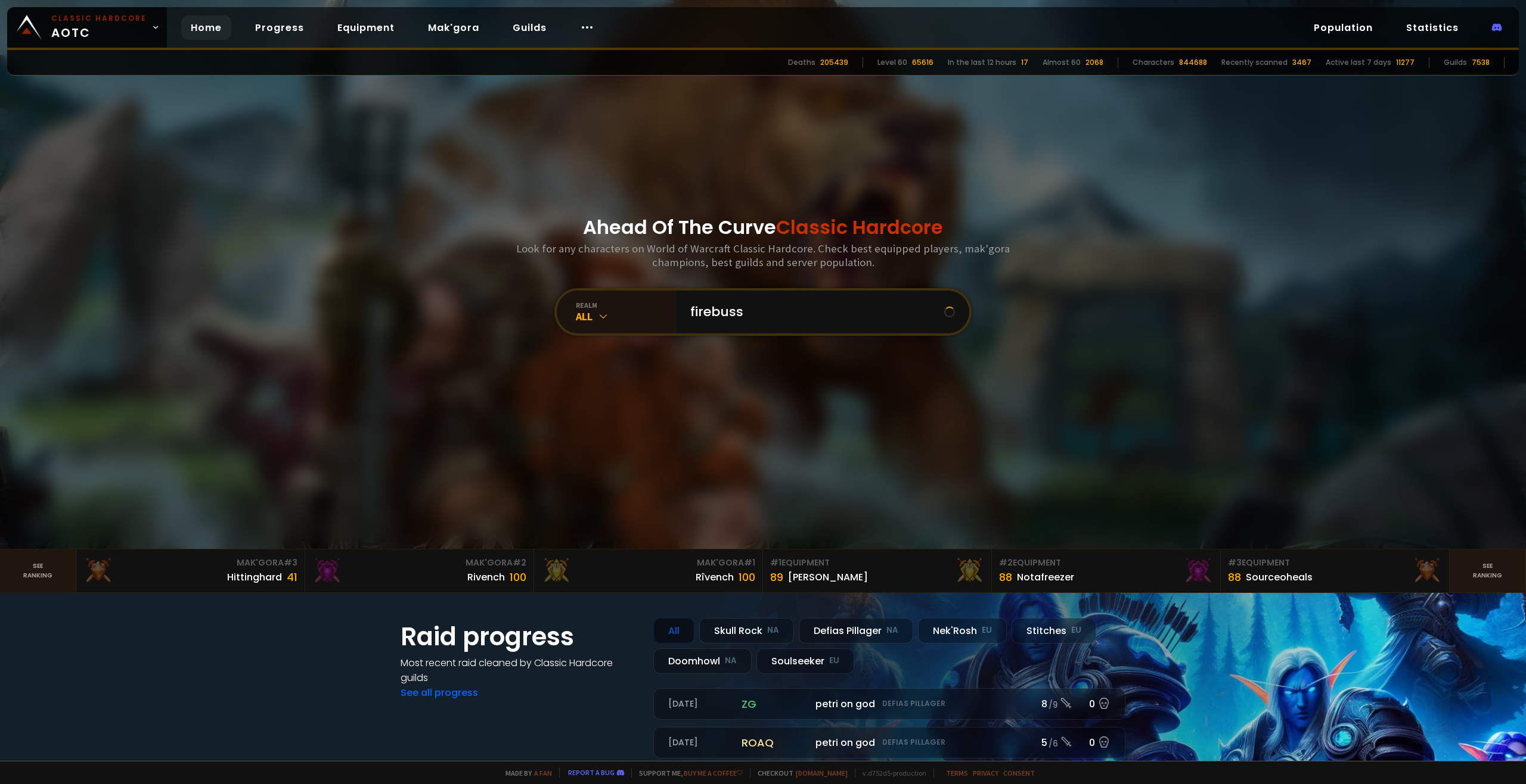
type input "firebussy"
click at [714, 321] on input "text" at bounding box center [818, 312] width 271 height 43
type input "imthatguy"
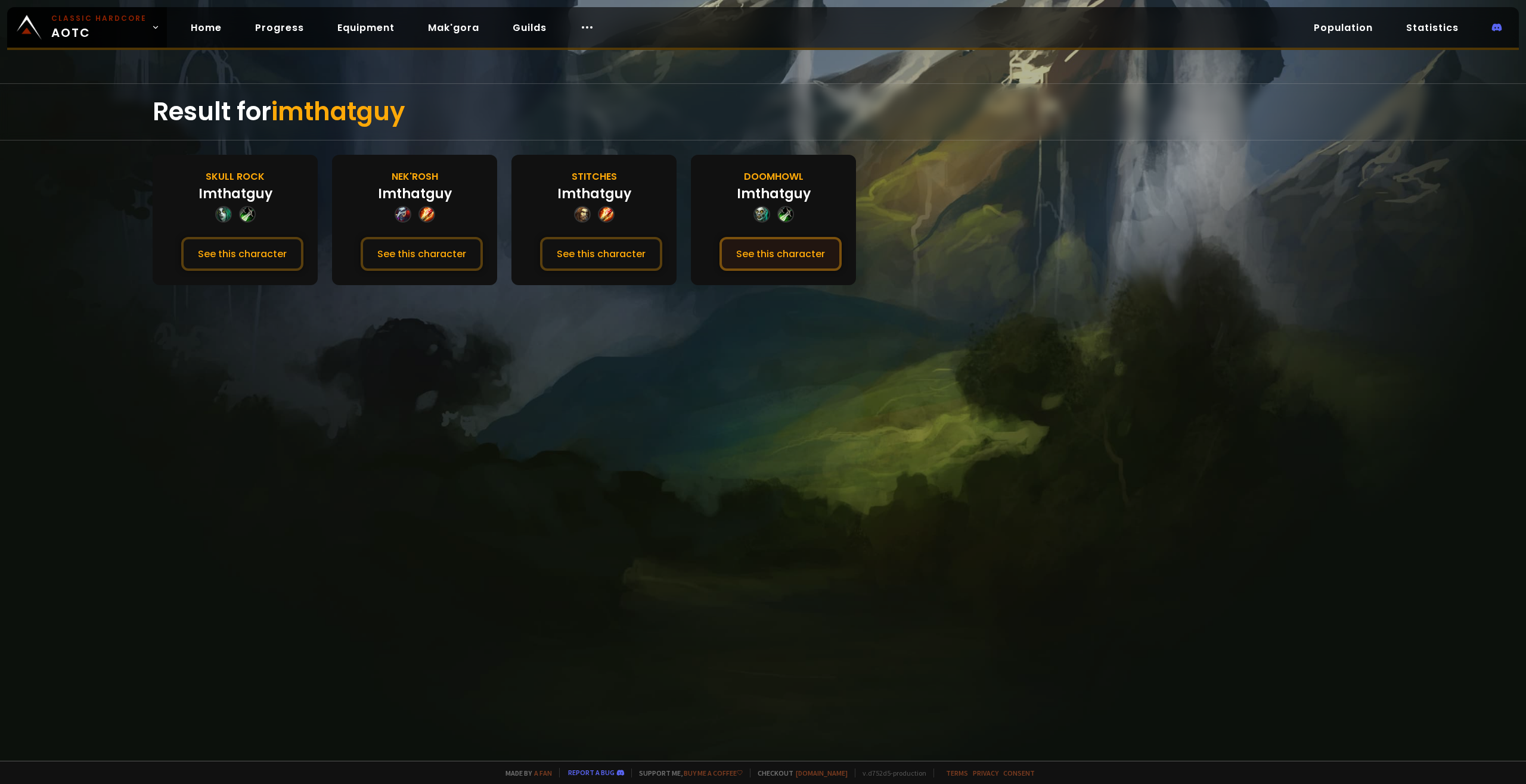
click at [756, 243] on button "See this character" at bounding box center [780, 254] width 122 height 34
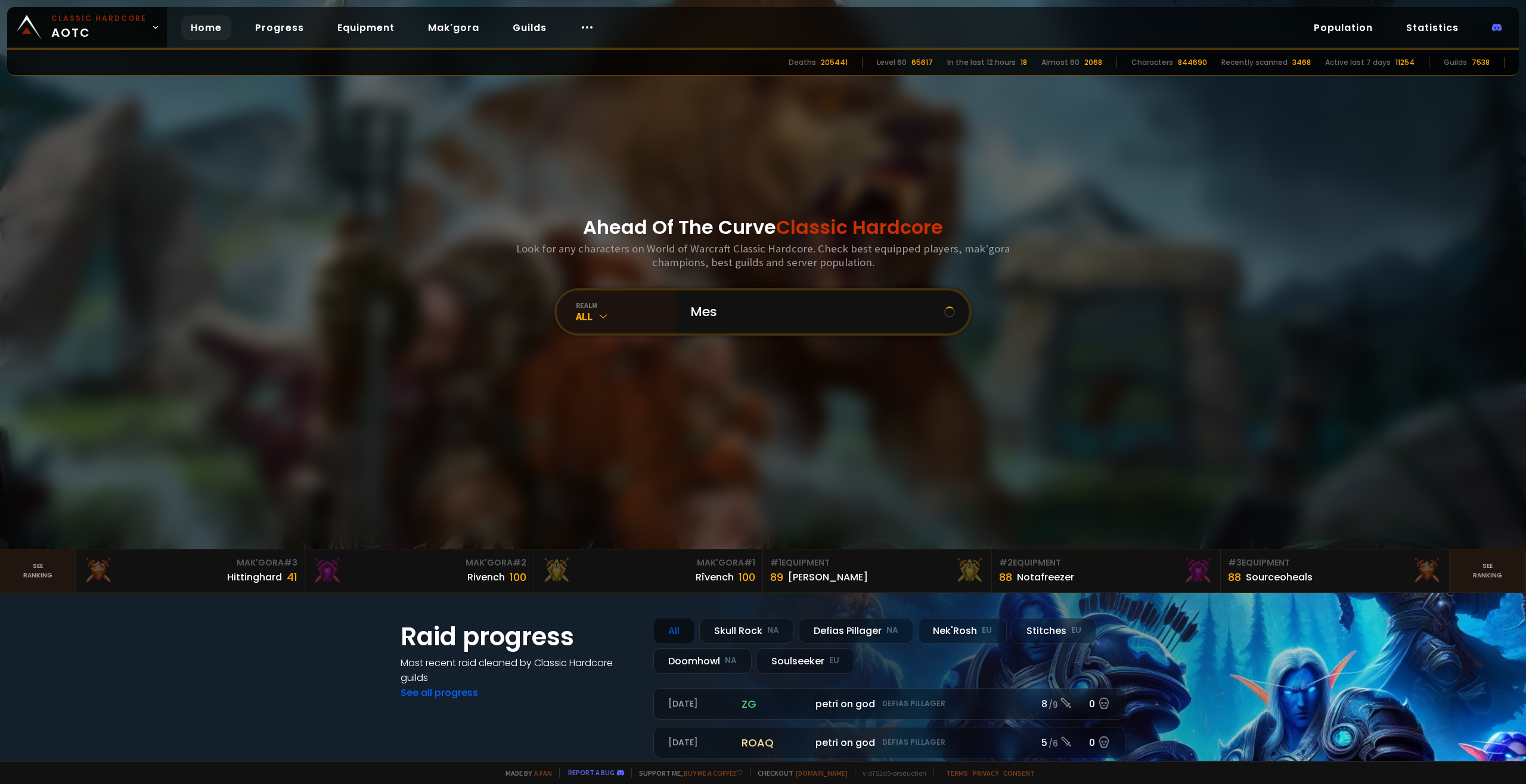
type input "Mess"
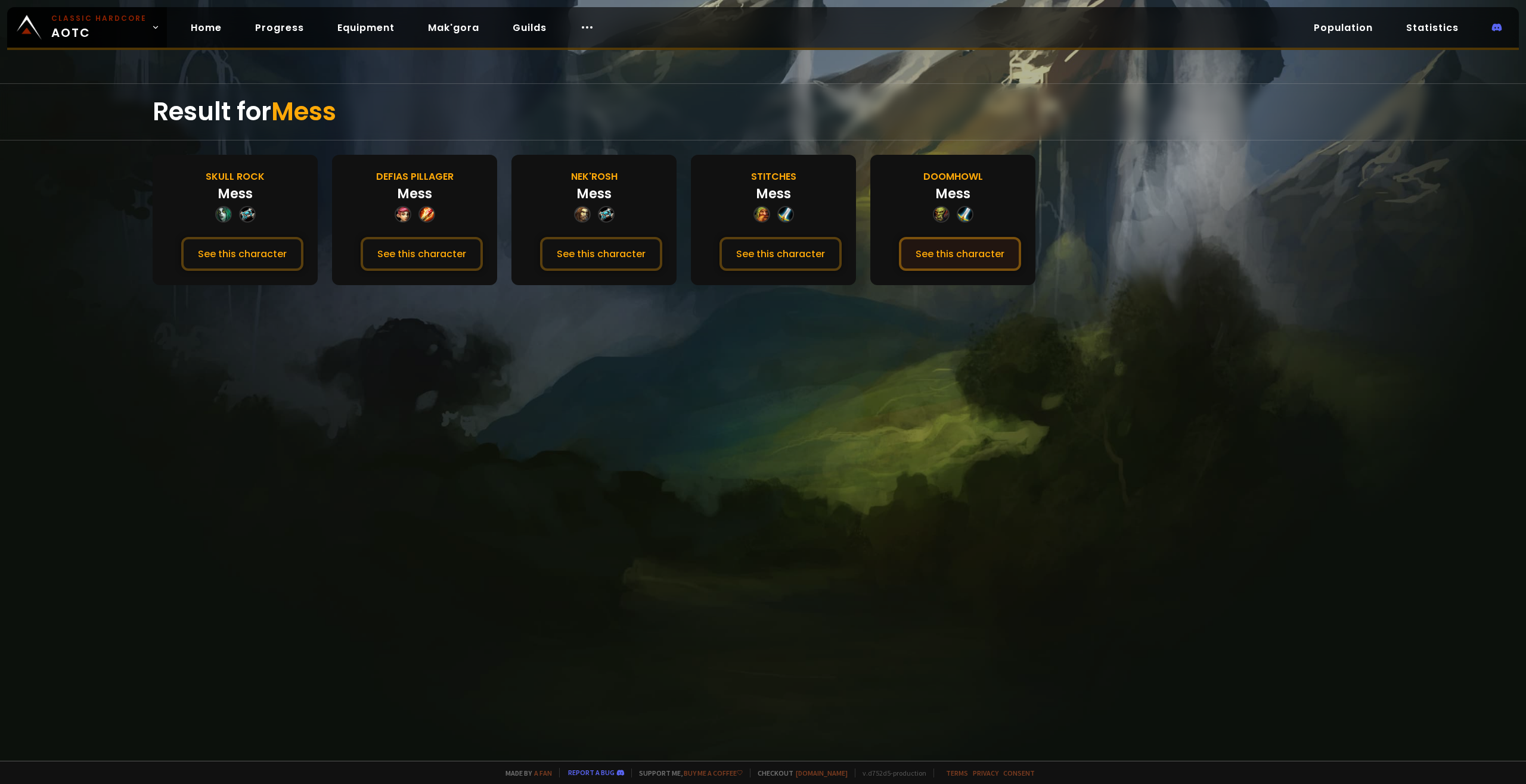
click at [948, 244] on button "See this character" at bounding box center [960, 254] width 122 height 34
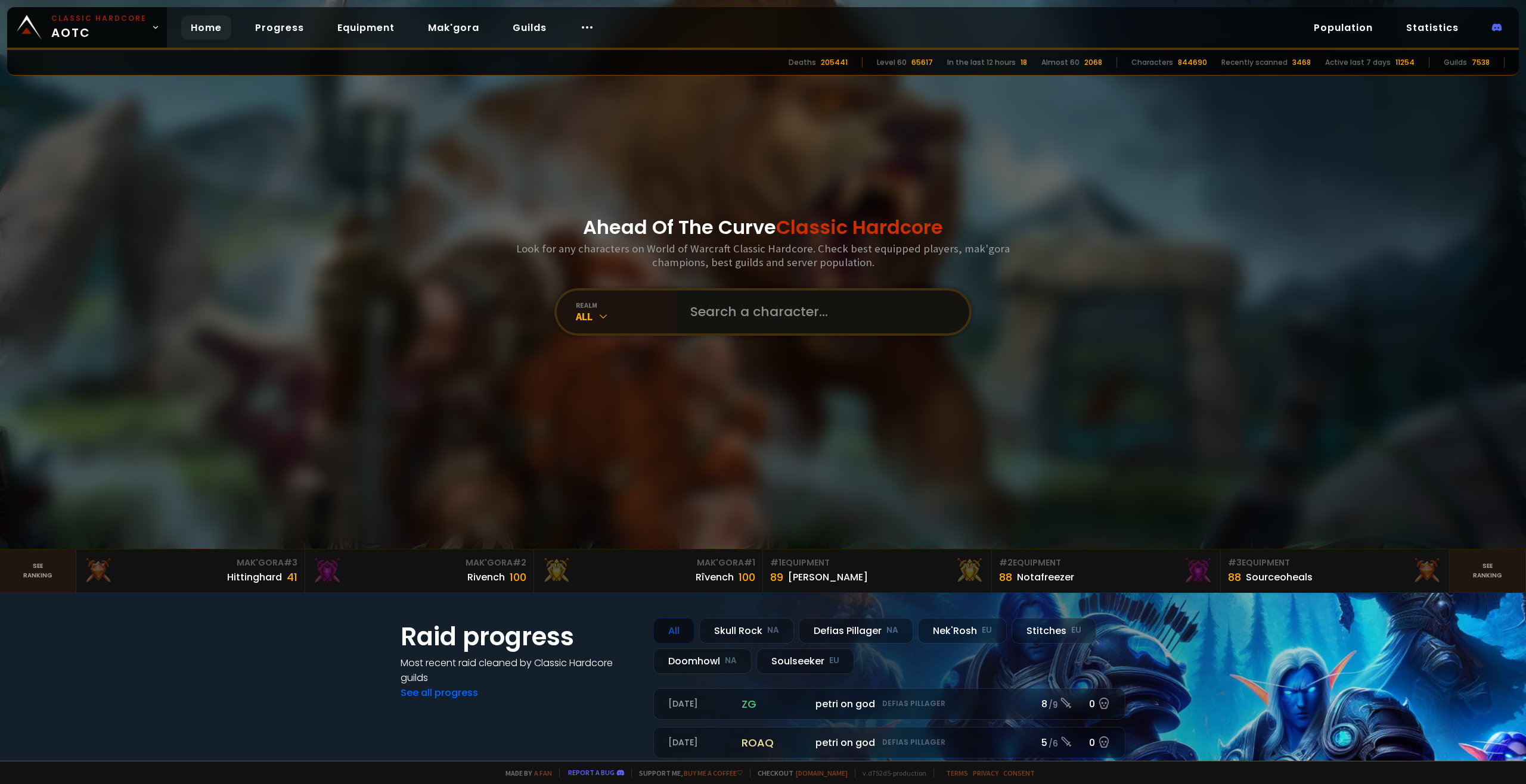
click at [707, 313] on input "text" at bounding box center [818, 312] width 271 height 43
type input "jerkmytot"
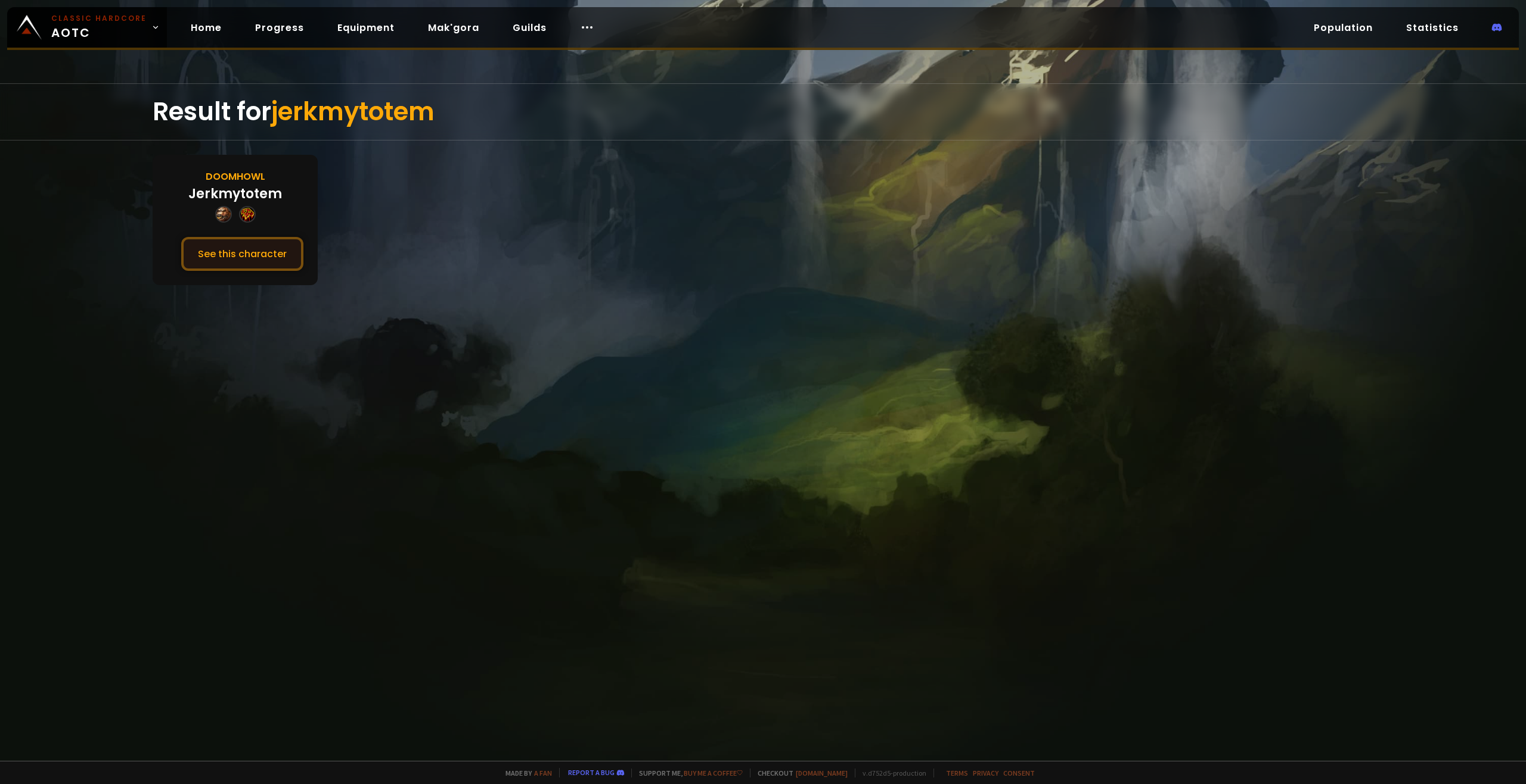
click at [288, 256] on button "See this character" at bounding box center [242, 254] width 122 height 34
